Goal: Task Accomplishment & Management: Use online tool/utility

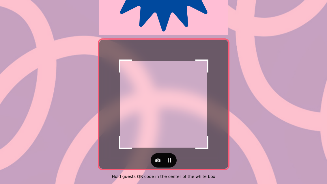
click at [155, 157] on icon "button" at bounding box center [158, 160] width 6 height 6
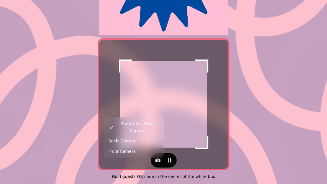
click at [143, 136] on button "Back Camera" at bounding box center [133, 141] width 57 height 10
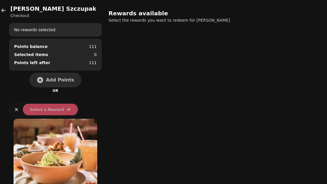
click at [61, 78] on span "Add Points" at bounding box center [60, 80] width 28 height 5
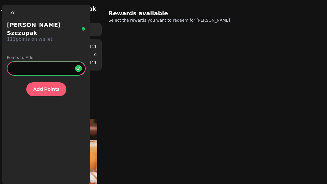
click at [58, 61] on input "*" at bounding box center [46, 68] width 78 height 14
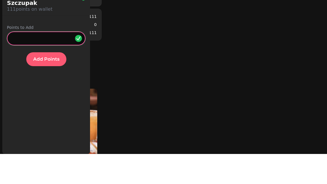
type input "**"
click at [51, 82] on button "Add Points" at bounding box center [46, 89] width 40 height 14
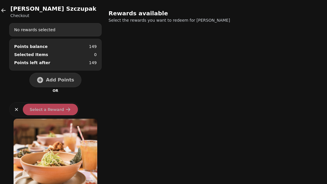
click at [2, 11] on icon "button" at bounding box center [3, 10] width 4 height 4
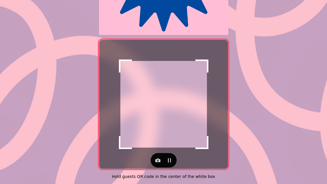
scroll to position [118, 0]
click at [161, 154] on button "button" at bounding box center [158, 160] width 12 height 12
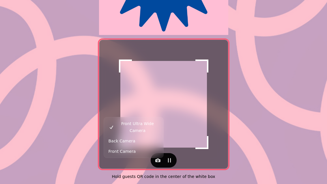
click at [144, 136] on button "Back Camera" at bounding box center [133, 141] width 57 height 10
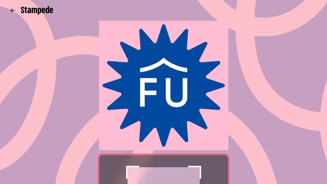
scroll to position [0, 0]
